Goal: Task Accomplishment & Management: Manage account settings

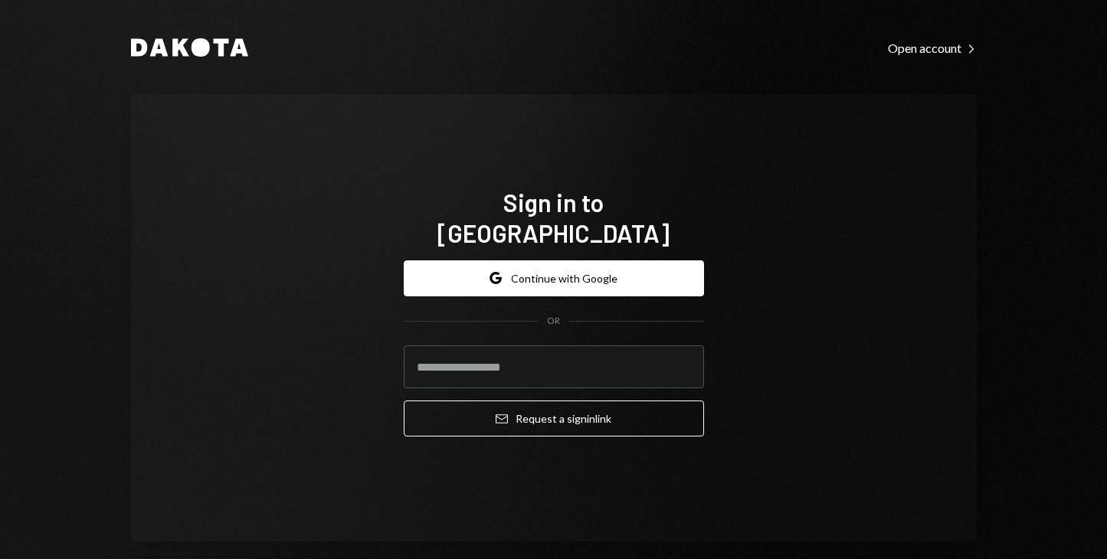
click at [103, 185] on div "Dakota Open account Right Caret Sign in to [GEOGRAPHIC_DATA] Google Continue wi…" at bounding box center [553, 289] width 919 height 578
